Goal: Transaction & Acquisition: Download file/media

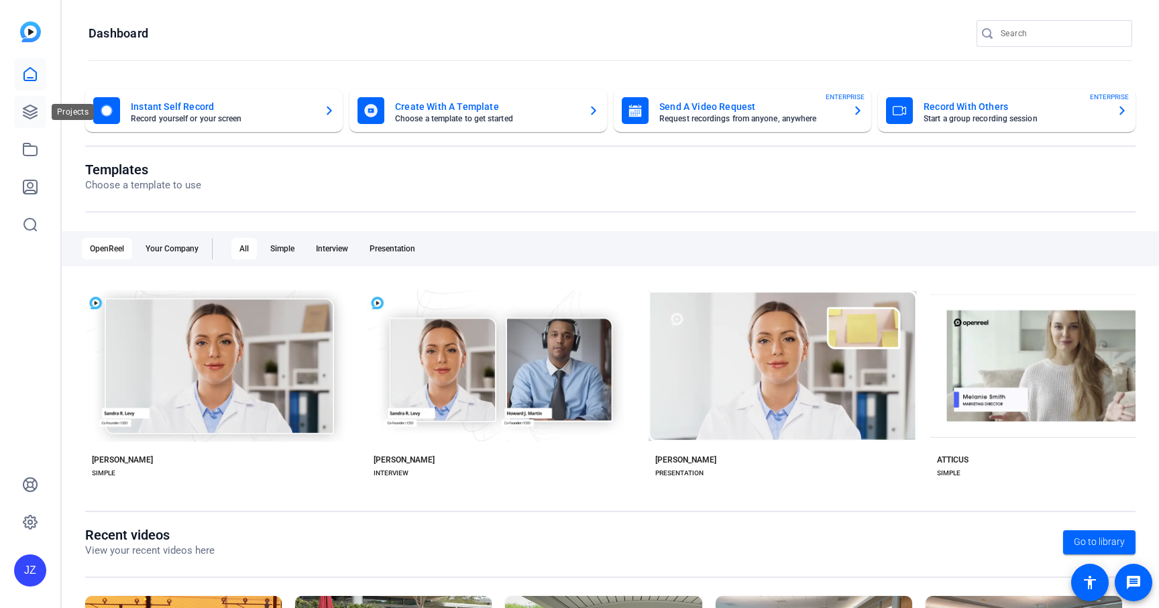
click at [34, 111] on icon at bounding box center [30, 112] width 16 height 16
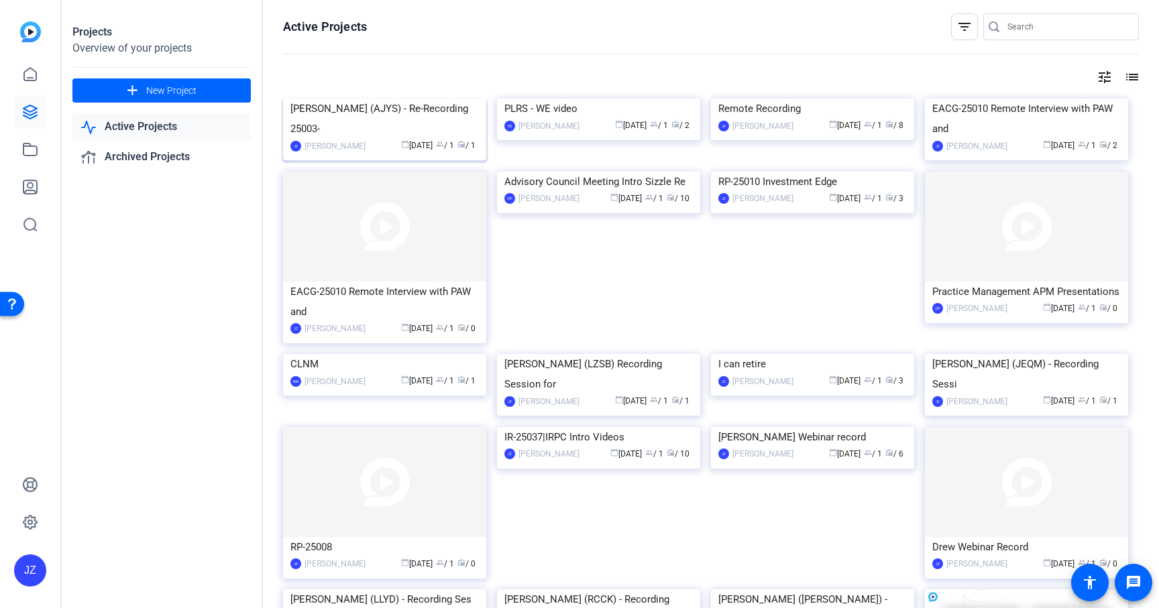
click at [402, 99] on img at bounding box center [384, 99] width 203 height 0
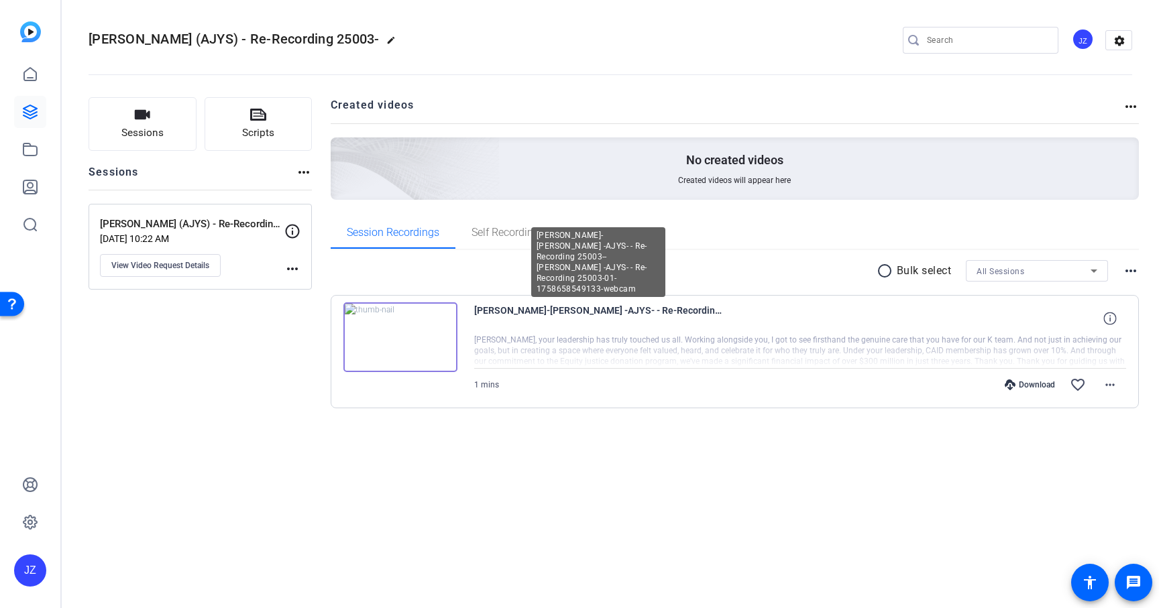
click at [515, 317] on span "[PERSON_NAME]-[PERSON_NAME] -AJYS- - Re-Recording 25003--[PERSON_NAME] -AJYS- -…" at bounding box center [598, 319] width 248 height 32
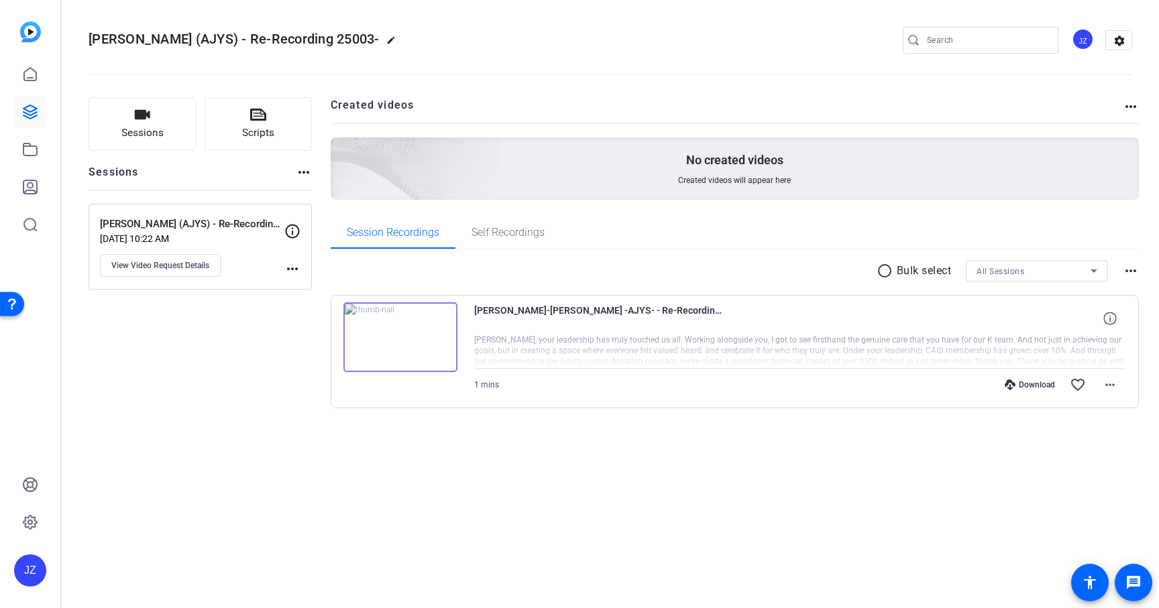
click at [409, 334] on img at bounding box center [400, 338] width 114 height 70
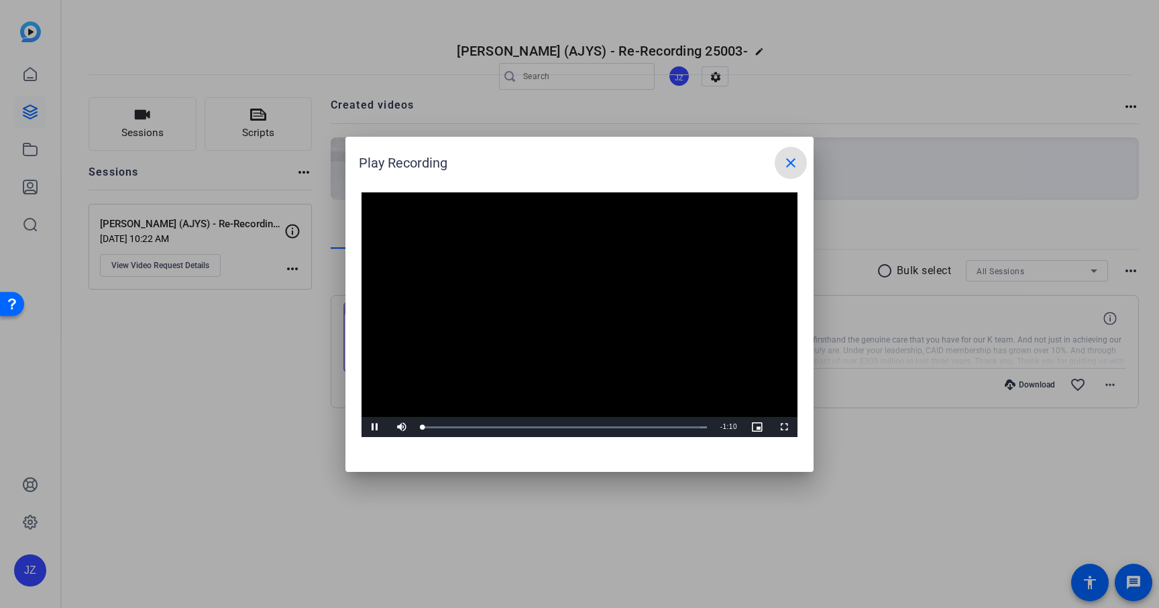
click at [582, 308] on video "Video Player" at bounding box center [580, 316] width 436 height 246
drag, startPoint x: 374, startPoint y: 426, endPoint x: 679, endPoint y: 428, distance: 305.2
click at [374, 427] on span "Video Player" at bounding box center [375, 427] width 27 height 0
click at [790, 427] on span "Video Player" at bounding box center [784, 427] width 27 height 0
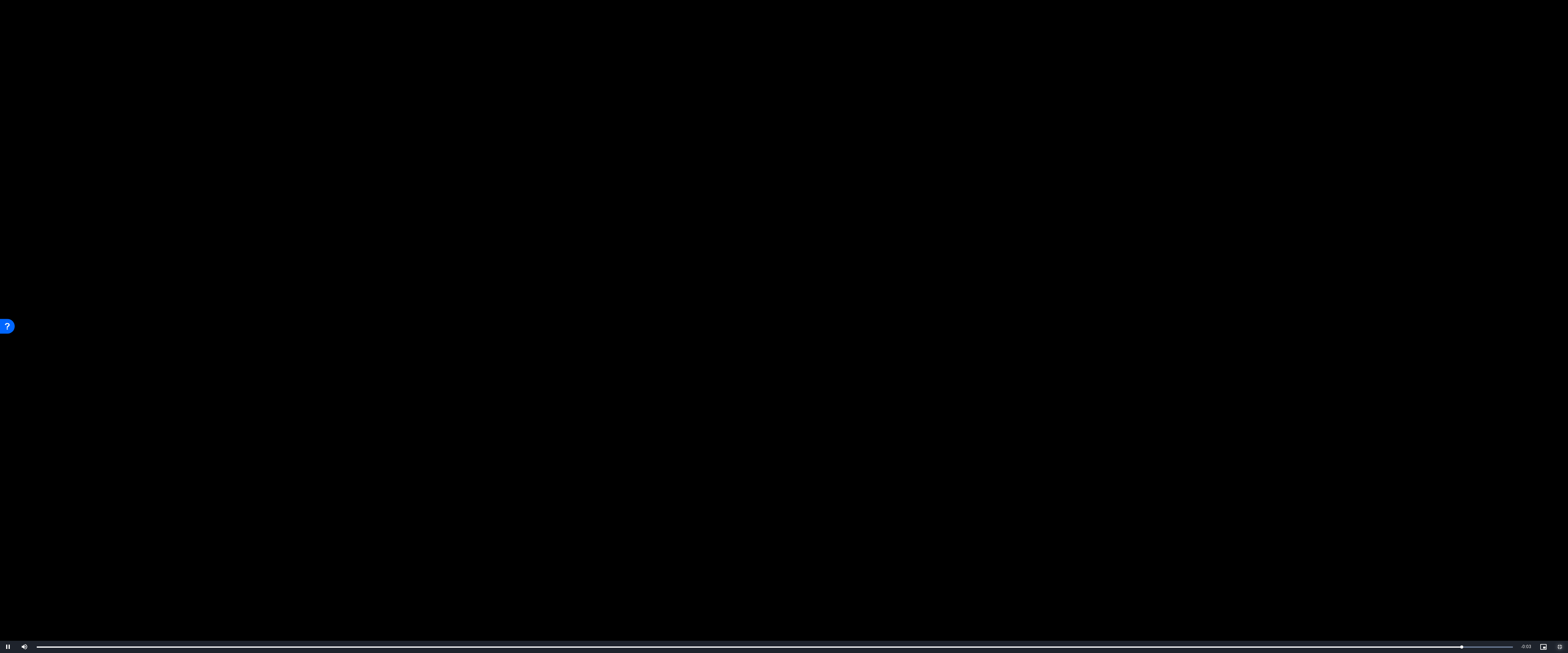
click at [705, 370] on span "Video Player" at bounding box center [1559, 647] width 16 height 0
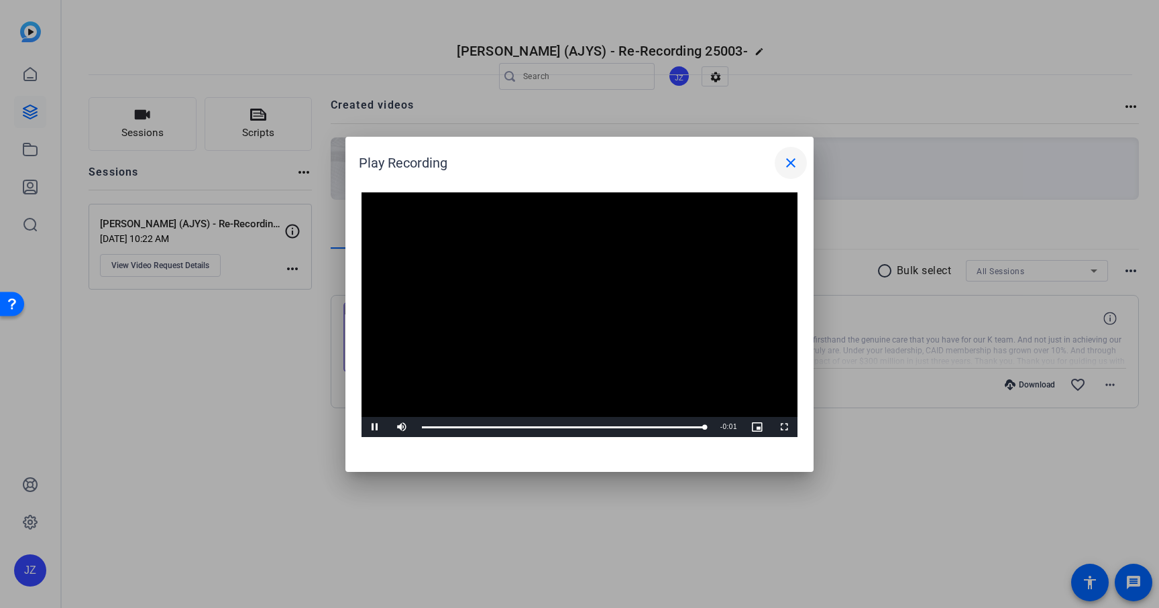
click at [794, 166] on mat-icon "close" at bounding box center [791, 163] width 16 height 16
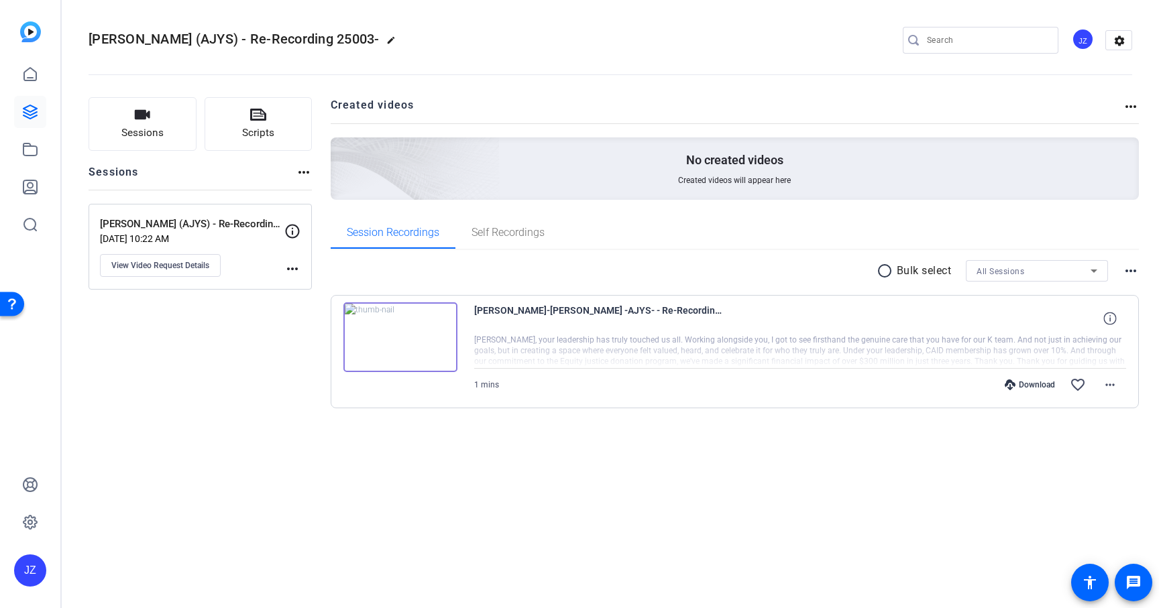
drag, startPoint x: 659, startPoint y: 359, endPoint x: 675, endPoint y: 357, distance: 15.6
click at [659, 357] on div at bounding box center [800, 352] width 653 height 34
click at [1105, 352] on div at bounding box center [800, 352] width 653 height 34
click at [701, 357] on div at bounding box center [800, 352] width 653 height 34
click at [671, 388] on div "Download favorite_border more_horiz" at bounding box center [897, 385] width 457 height 32
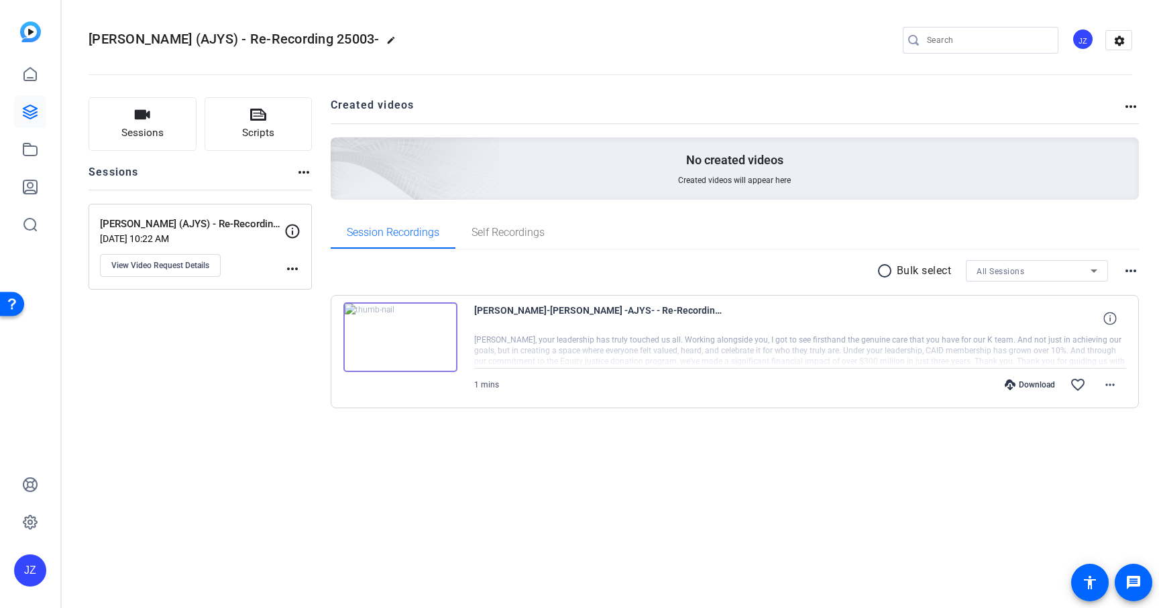
click at [1034, 384] on div "Download" at bounding box center [1030, 385] width 64 height 11
click at [1114, 391] on mat-icon "more_horiz" at bounding box center [1110, 385] width 16 height 16
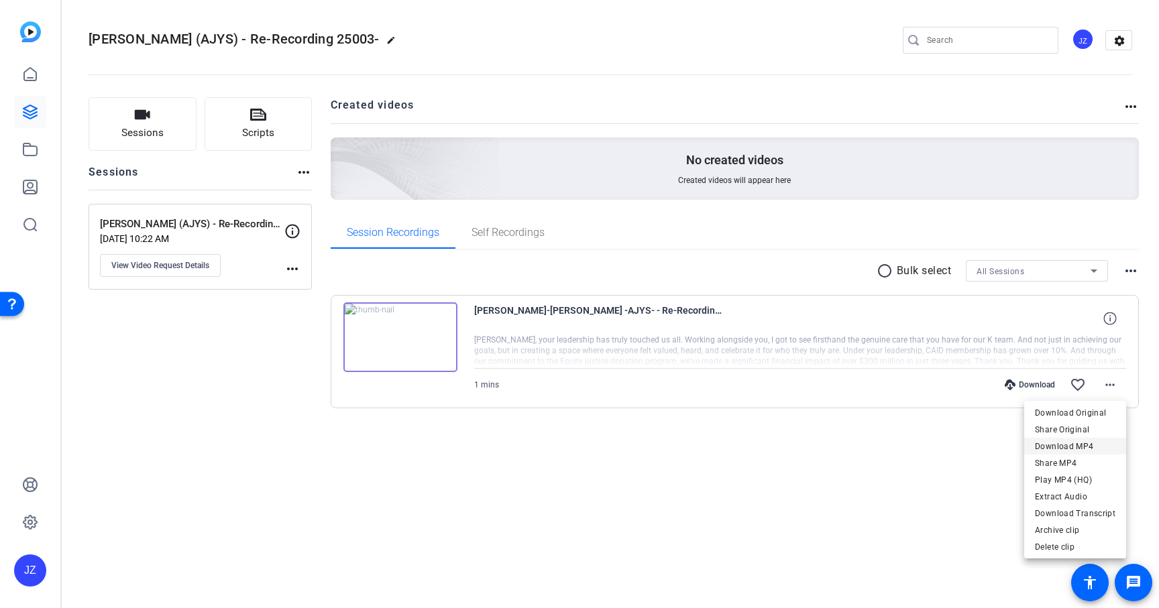
click at [1096, 449] on span "Download MP4" at bounding box center [1075, 447] width 80 height 16
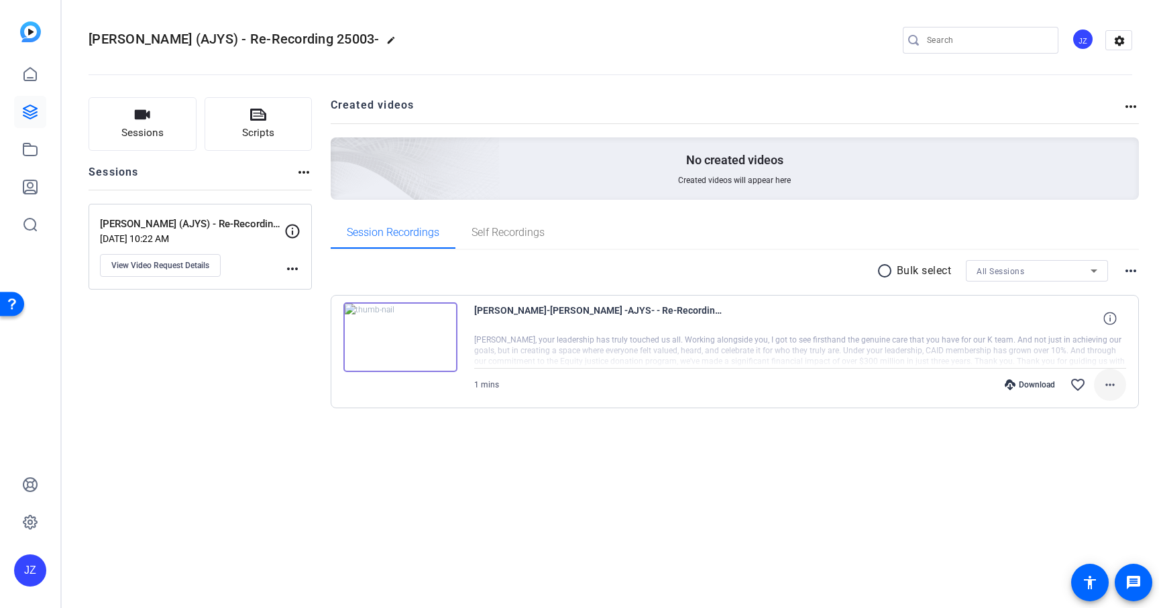
click at [1120, 384] on span at bounding box center [1110, 385] width 32 height 32
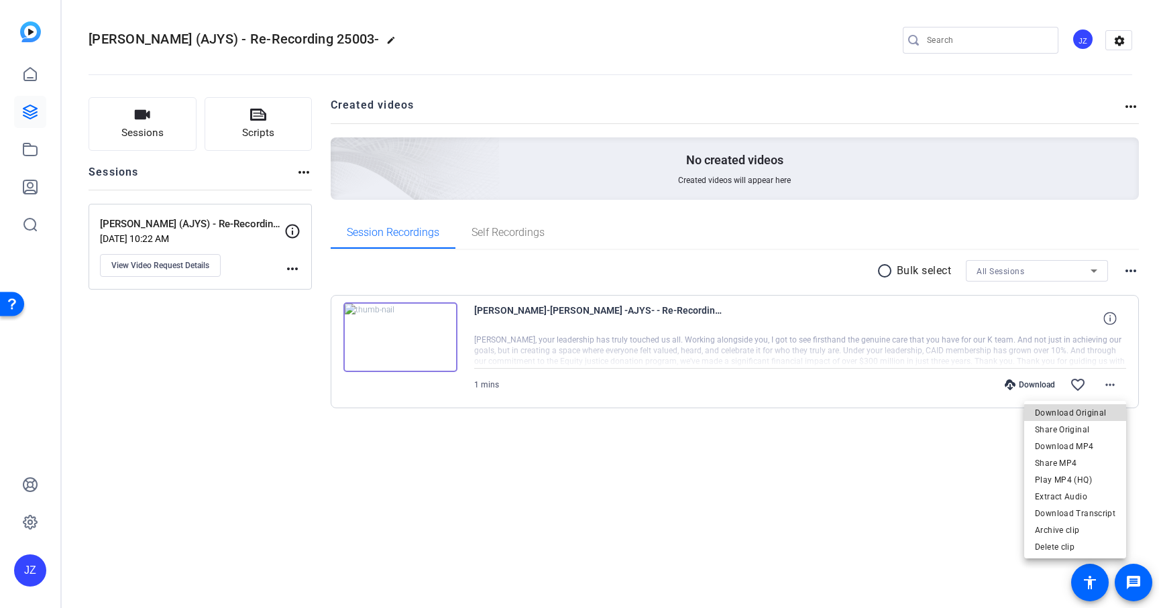
click at [1104, 416] on span "Download Original" at bounding box center [1075, 413] width 80 height 16
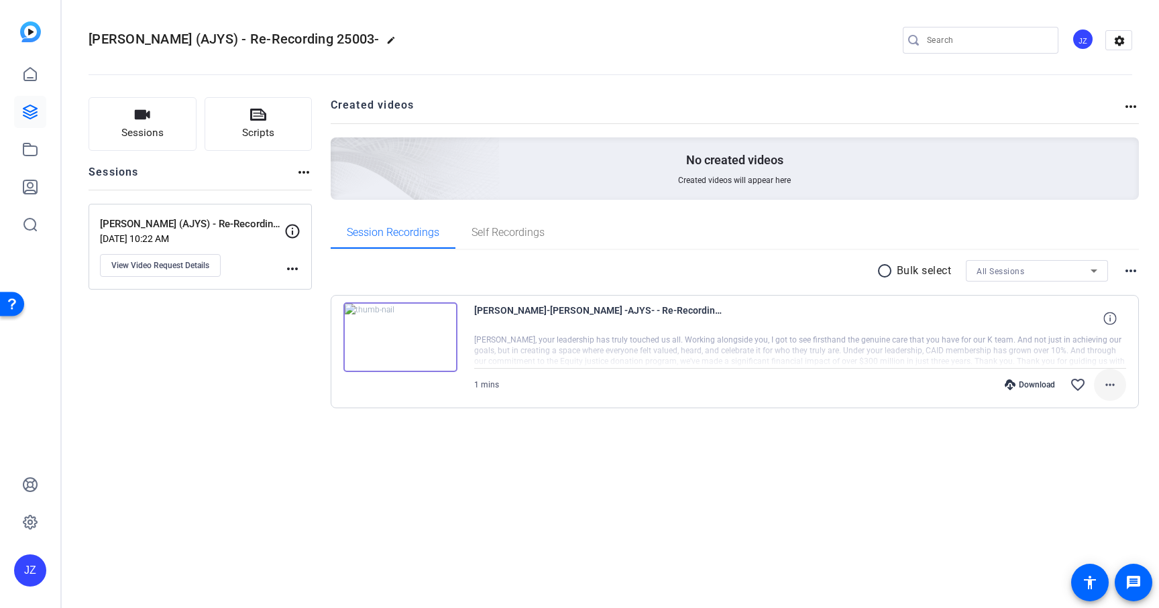
click at [1117, 385] on mat-icon "more_horiz" at bounding box center [1110, 385] width 16 height 16
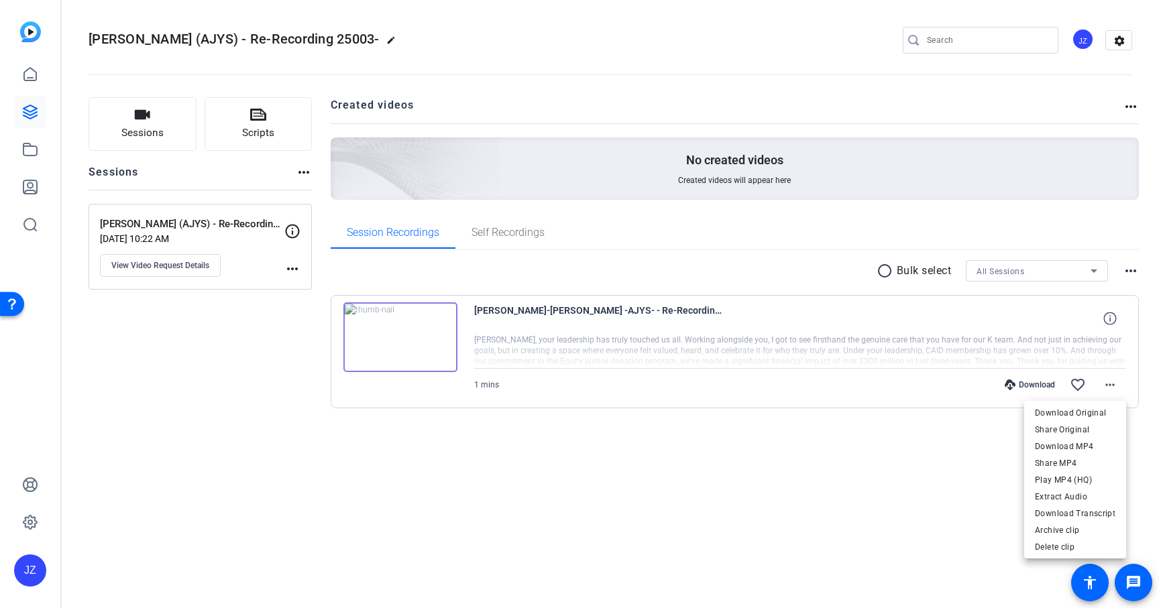
drag, startPoint x: 1078, startPoint y: 447, endPoint x: 625, endPoint y: 502, distance: 456.8
click at [1077, 447] on span "Download MP4" at bounding box center [1075, 447] width 80 height 16
